Goal: Ask a question

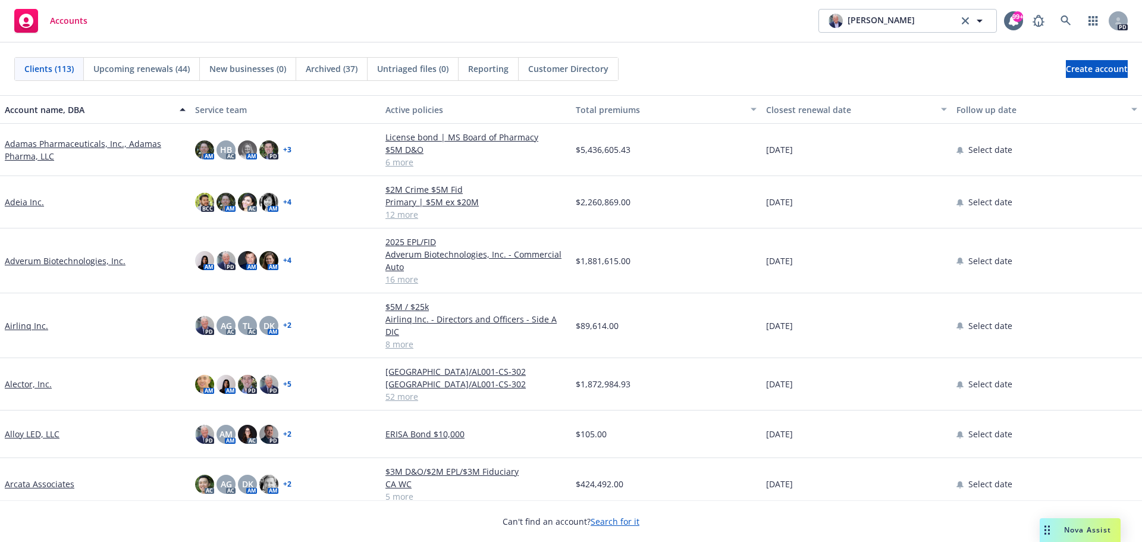
click at [1078, 525] on span "Nova Assist" at bounding box center [1087, 530] width 47 height 10
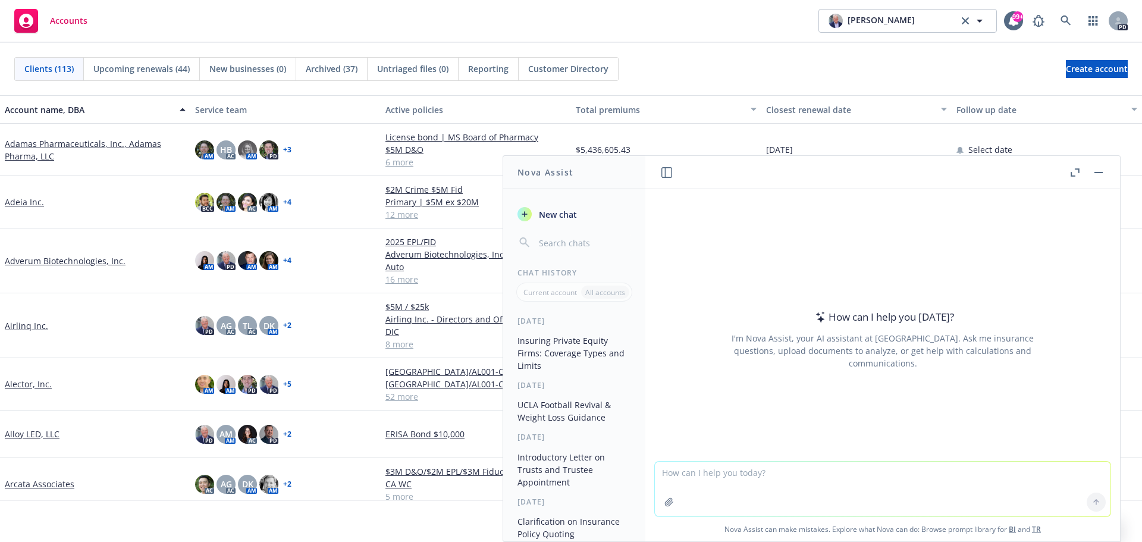
click at [733, 476] on textarea at bounding box center [883, 489] width 456 height 55
type textarea "Please provide a 28 day military workout for a [DEMOGRAPHIC_DATA] man"
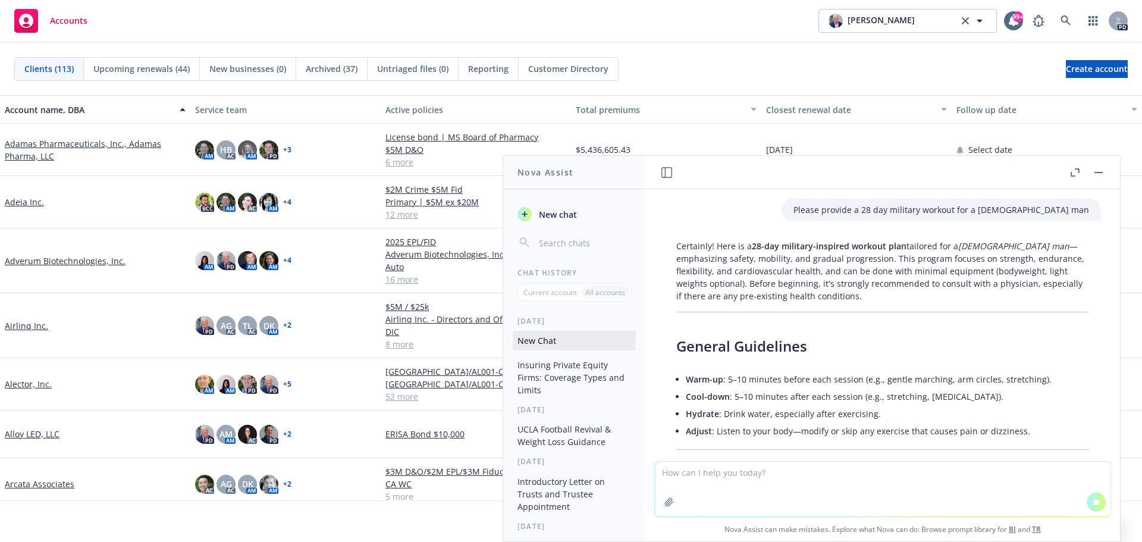
click at [1073, 175] on icon "button" at bounding box center [1075, 172] width 9 height 8
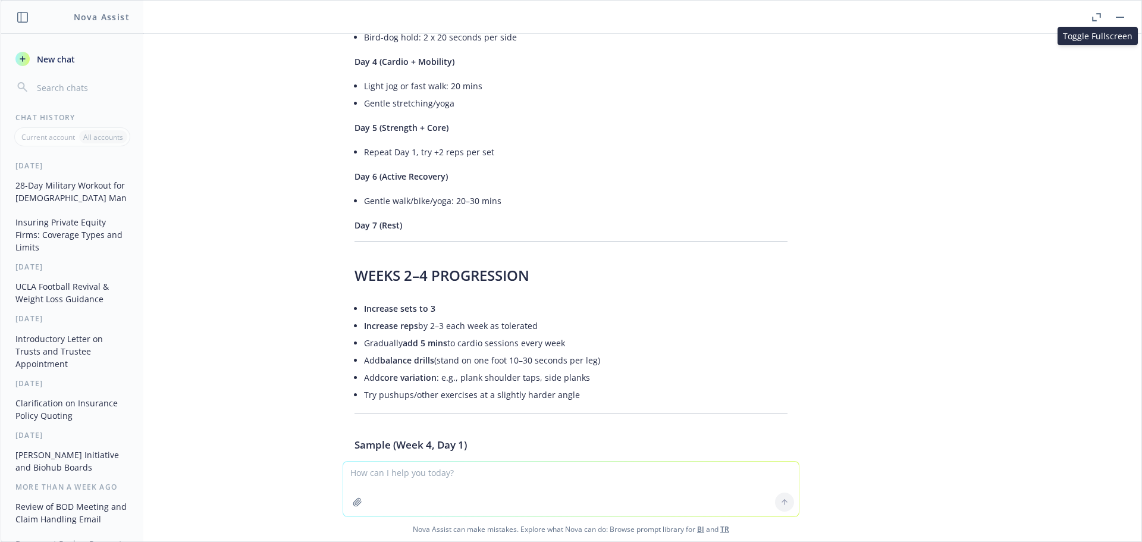
scroll to position [833, 0]
